Goal: Task Accomplishment & Management: Complete application form

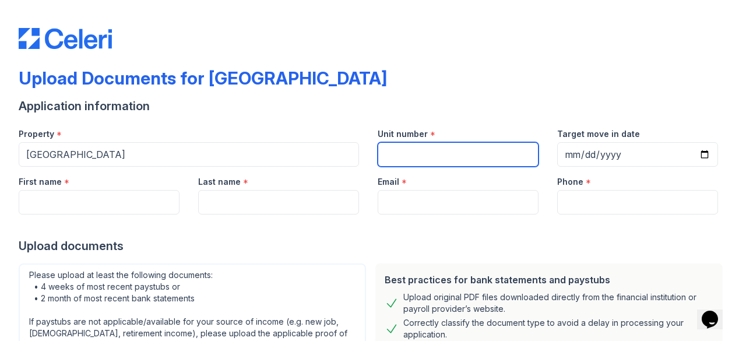
click at [503, 159] on input "Unit number" at bounding box center [458, 154] width 161 height 24
type input "537E"
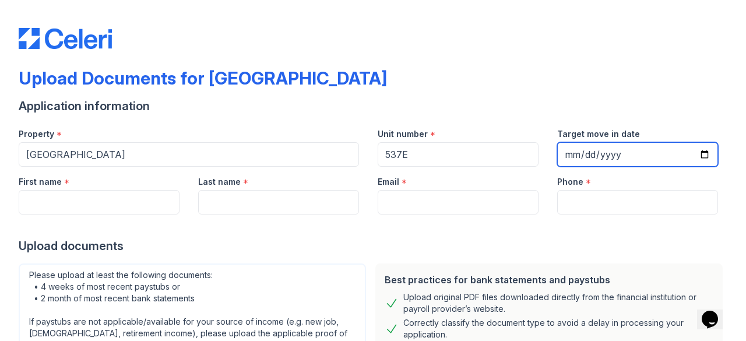
click at [629, 150] on input "Target move in date" at bounding box center [637, 154] width 161 height 24
click at [696, 153] on input "Target move in date" at bounding box center [637, 154] width 161 height 24
type input "[DATE]"
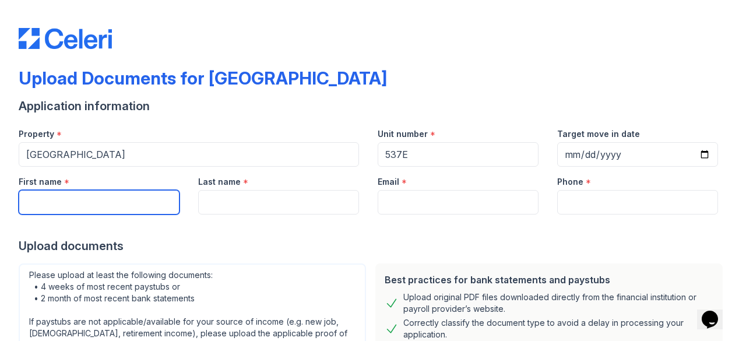
click at [127, 204] on input "First name" at bounding box center [99, 202] width 161 height 24
type input "[PERSON_NAME]"
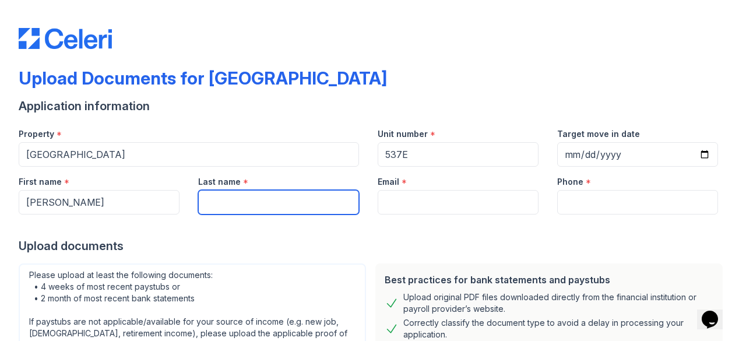
click at [233, 207] on input "Last name" at bounding box center [278, 202] width 161 height 24
type input "[PERSON_NAME]"
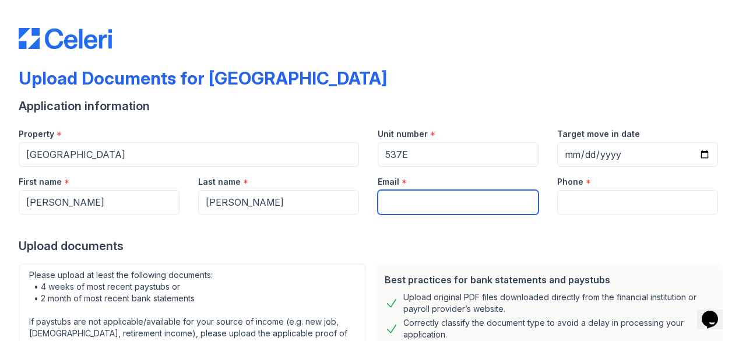
click at [439, 208] on input "Email" at bounding box center [458, 202] width 161 height 24
type input "[EMAIL_ADDRESS][DOMAIN_NAME]"
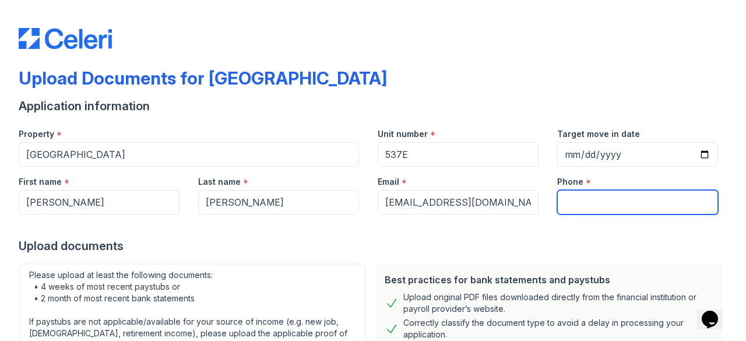
click at [623, 199] on input "Phone" at bounding box center [637, 202] width 161 height 24
type input "3147183532"
click at [526, 245] on div "Upload documents" at bounding box center [373, 246] width 709 height 16
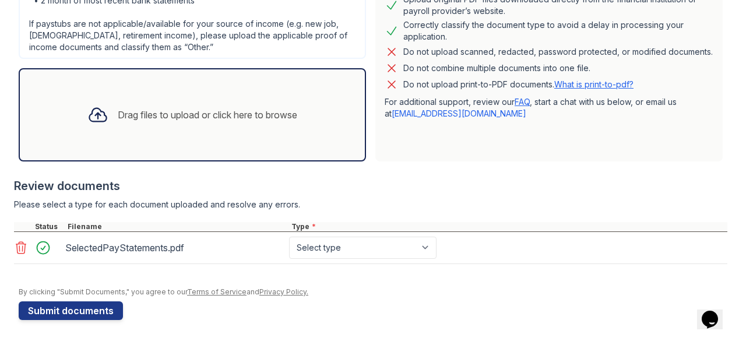
scroll to position [298, 0]
click at [397, 163] on div "Best practices for bank statements and paystubs Upload original PDF files downl…" at bounding box center [549, 62] width 357 height 205
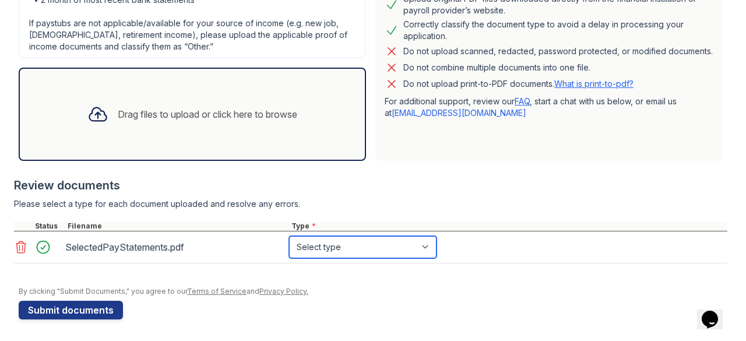
click at [415, 248] on select "Select type Paystub Bank Statement Offer Letter Tax Documents Benefit Award Let…" at bounding box center [362, 247] width 147 height 22
select select "paystub"
click at [289, 236] on select "Select type Paystub Bank Statement Offer Letter Tax Documents Benefit Award Let…" at bounding box center [362, 247] width 147 height 22
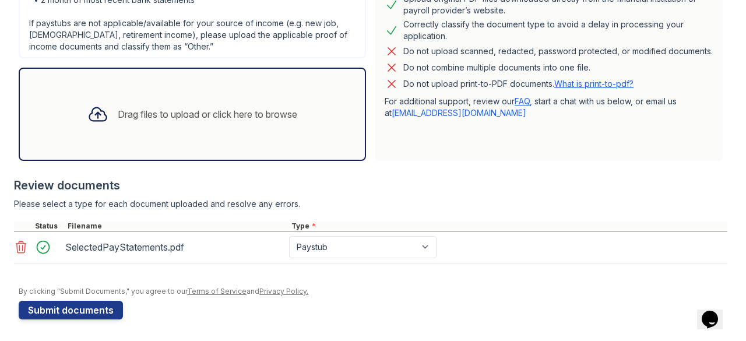
click at [408, 194] on div "Review documents Please select a type for each document uploaded and resolve an…" at bounding box center [370, 220] width 713 height 110
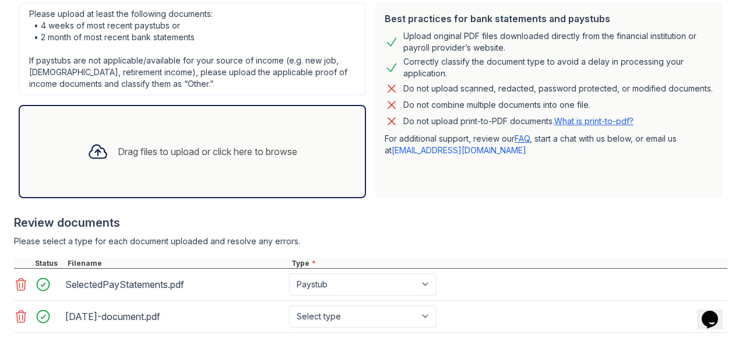
scroll to position [330, 0]
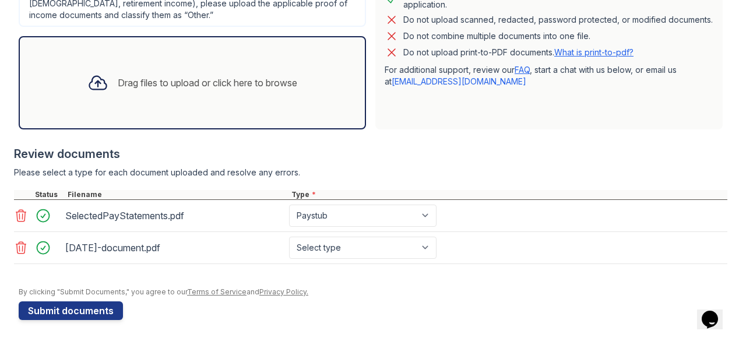
click at [422, 151] on div "Review documents" at bounding box center [370, 154] width 713 height 16
click at [397, 247] on select "Select type Paystub Bank Statement Offer Letter Tax Documents Benefit Award Let…" at bounding box center [362, 248] width 147 height 22
select select "bank_statement"
click at [289, 237] on select "Select type Paystub Bank Statement Offer Letter Tax Documents Benefit Award Let…" at bounding box center [362, 248] width 147 height 22
click at [434, 282] on div at bounding box center [373, 282] width 709 height 12
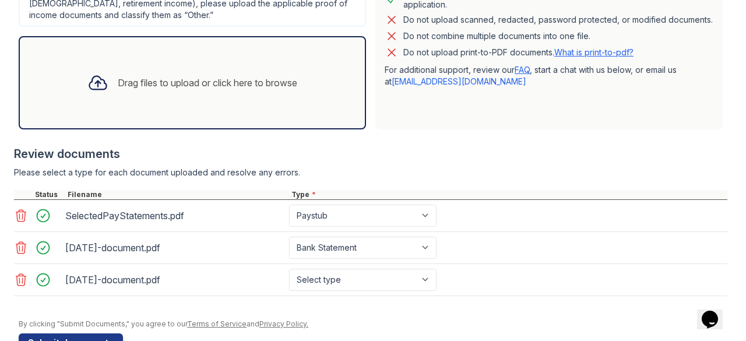
scroll to position [361, 0]
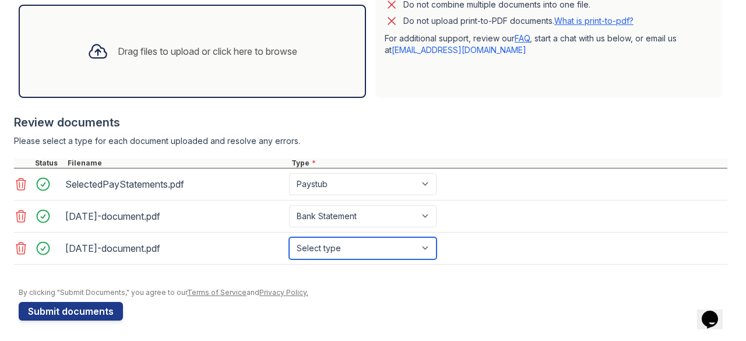
click at [408, 249] on select "Select type Paystub Bank Statement Offer Letter Tax Documents Benefit Award Let…" at bounding box center [362, 248] width 147 height 22
select select "bank_statement"
click at [289, 237] on select "Select type Paystub Bank Statement Offer Letter Tax Documents Benefit Award Let…" at bounding box center [362, 248] width 147 height 22
click at [435, 117] on div "Review documents" at bounding box center [370, 122] width 713 height 16
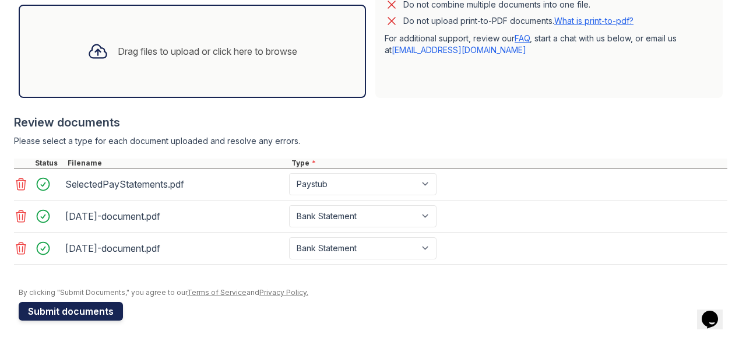
click at [79, 308] on button "Submit documents" at bounding box center [71, 311] width 104 height 19
